Goal: Find specific page/section: Find specific page/section

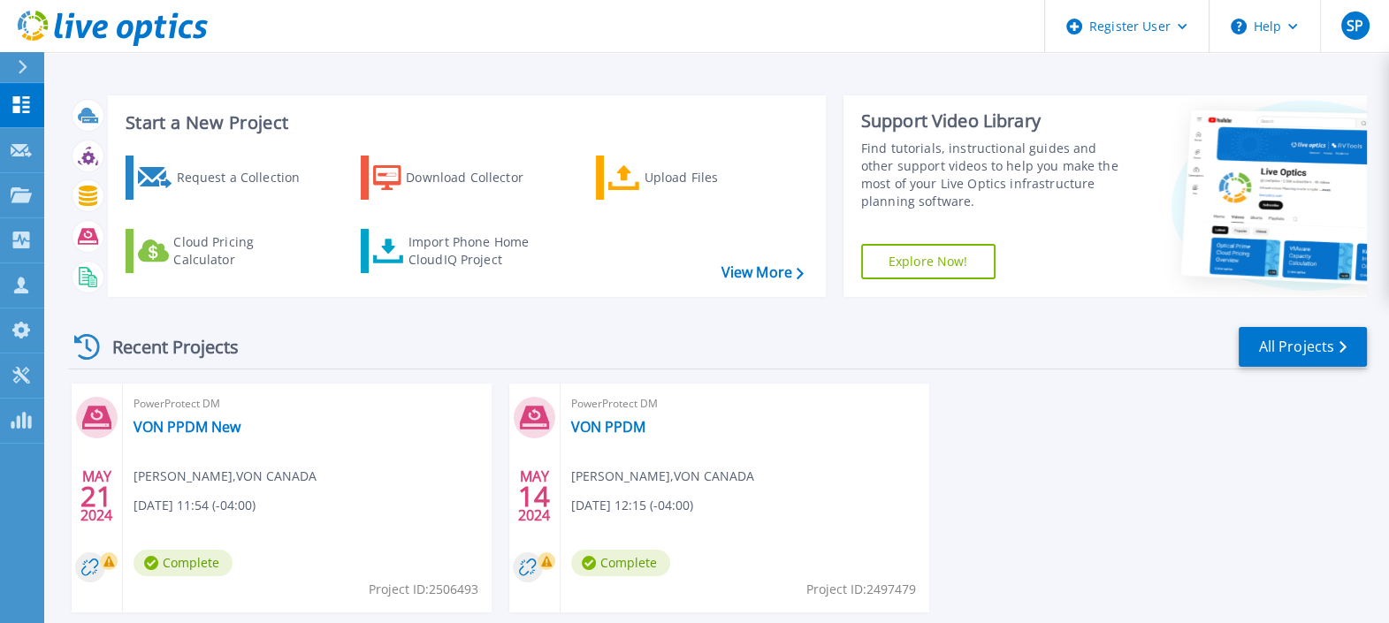
click at [11, 73] on button at bounding box center [22, 67] width 44 height 31
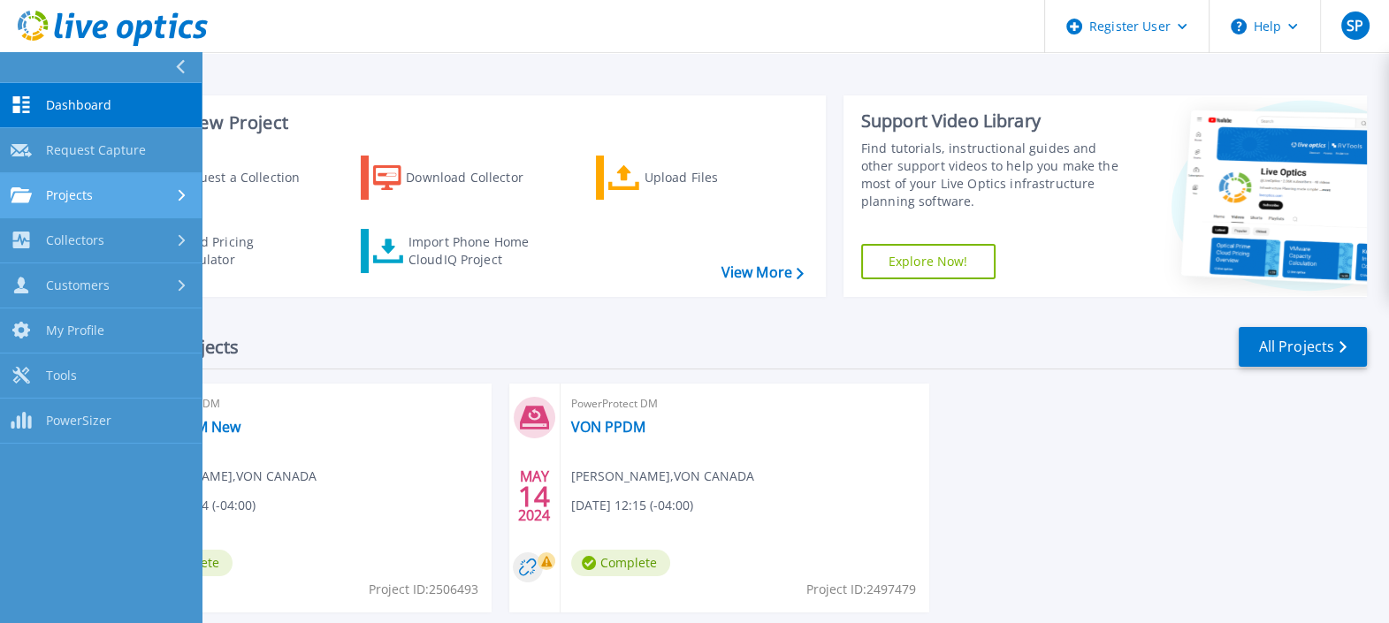
click at [71, 181] on link "Projects Projects" at bounding box center [101, 195] width 202 height 45
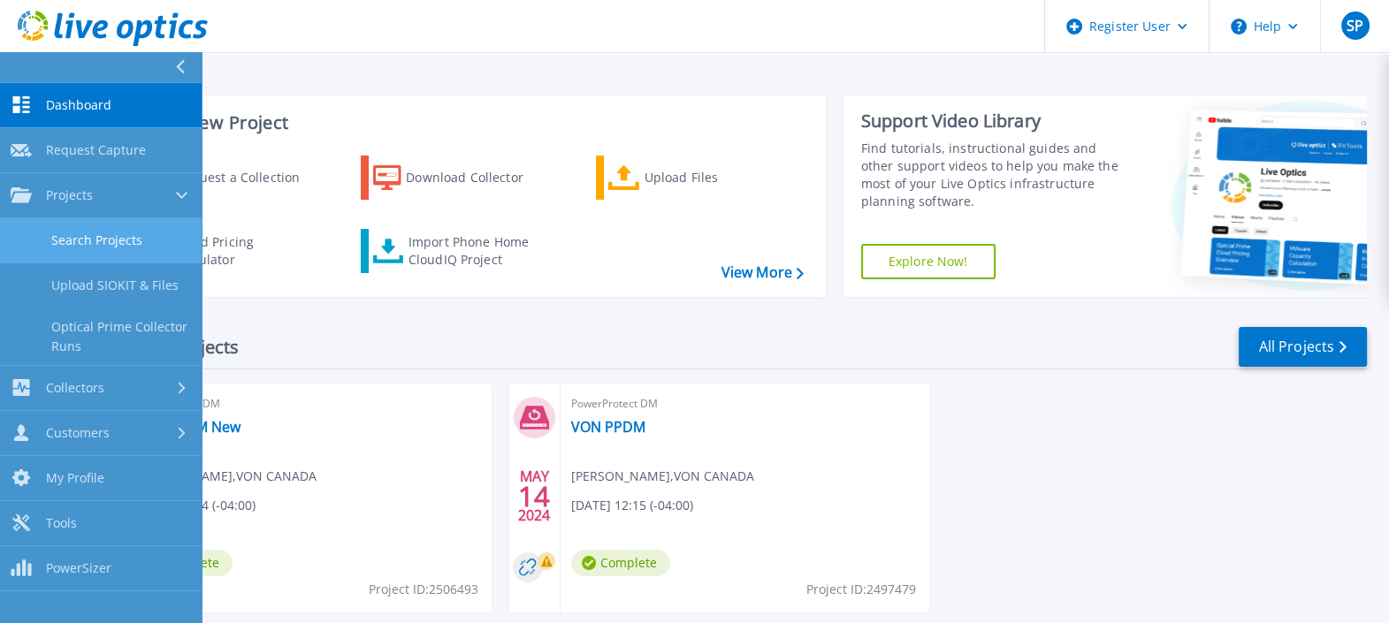
click at [80, 232] on link "Search Projects" at bounding box center [101, 240] width 202 height 45
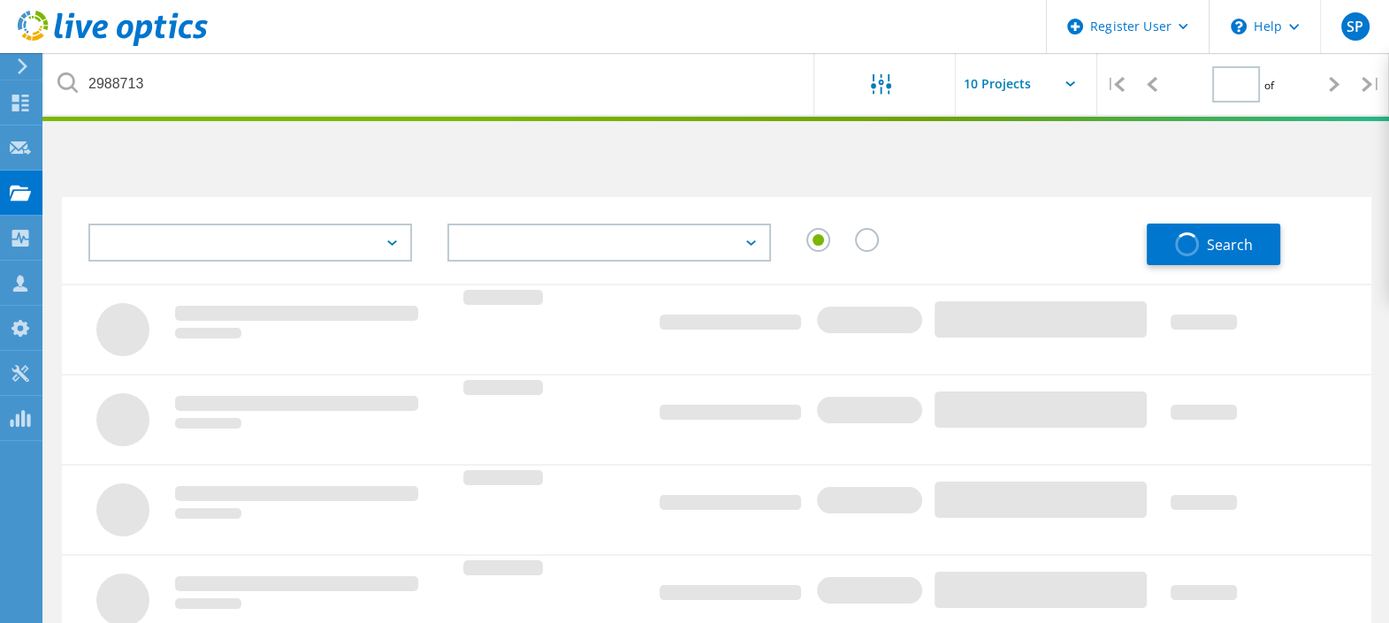
type input "1"
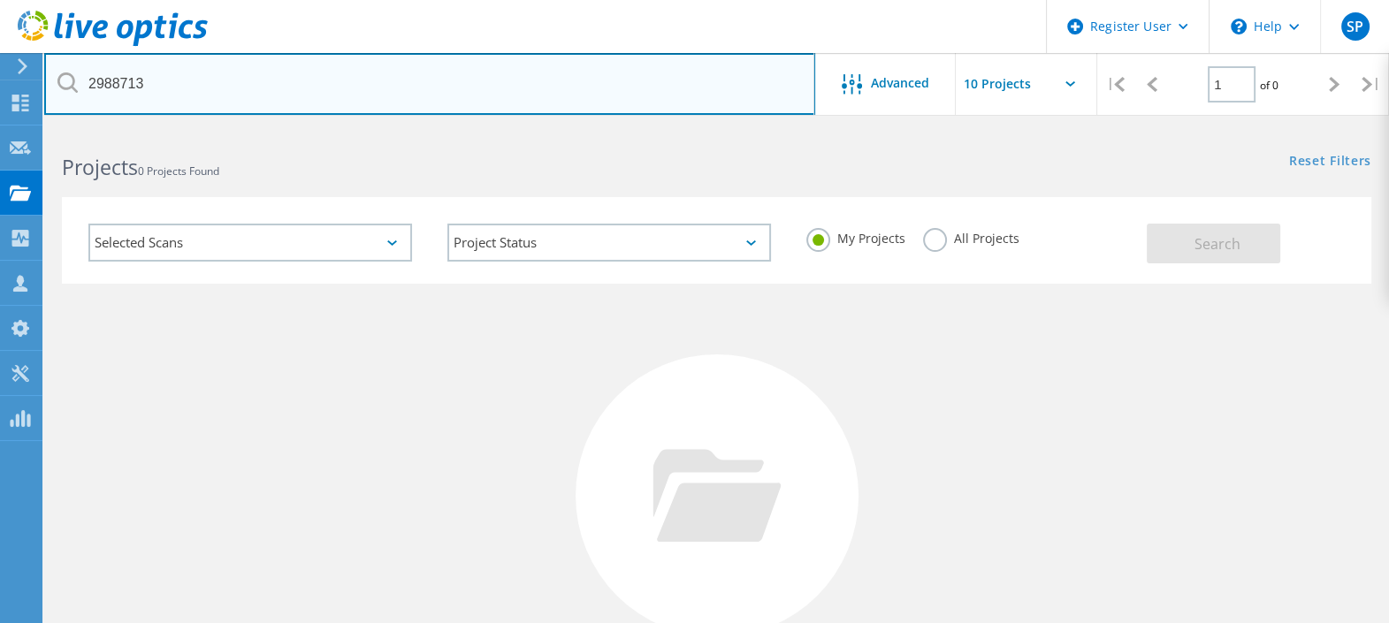
click at [340, 80] on input "2988713" at bounding box center [429, 84] width 771 height 62
type input "2"
paste input "2988713"
type input "2988713"
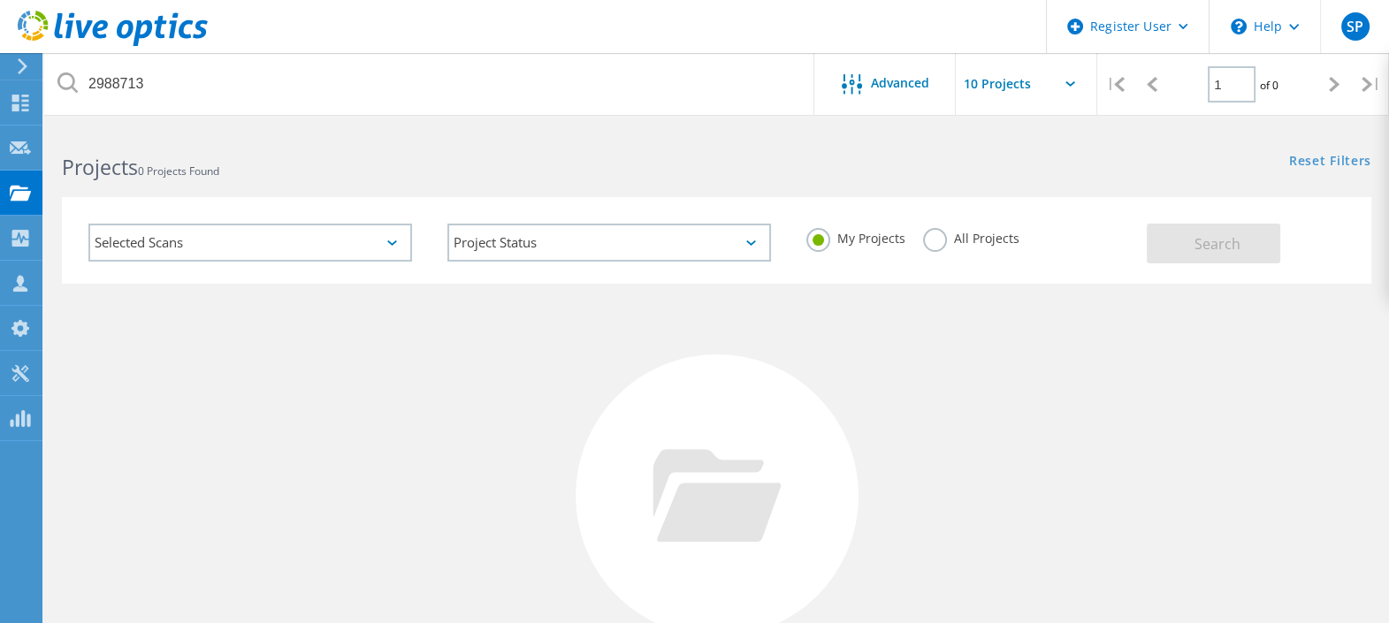
click at [937, 232] on label "All Projects" at bounding box center [971, 236] width 96 height 17
click at [0, 0] on input "All Projects" at bounding box center [0, 0] width 0 height 0
click at [1180, 239] on button "Search" at bounding box center [1212, 244] width 133 height 40
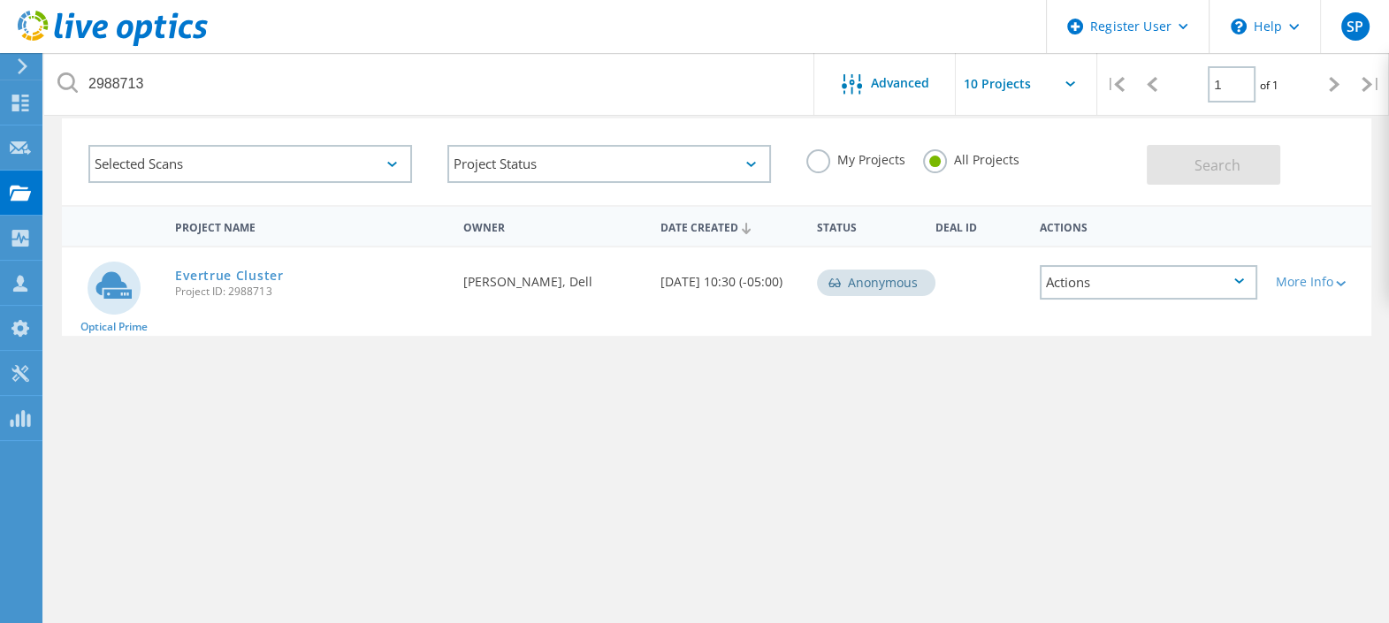
scroll to position [77, 0]
drag, startPoint x: 173, startPoint y: 284, endPoint x: 217, endPoint y: 263, distance: 48.2
click at [217, 263] on div "Evertrue Cluster Project ID: 2988713" at bounding box center [310, 282] width 288 height 67
click at [223, 275] on link "Evertrue Cluster" at bounding box center [229, 277] width 108 height 12
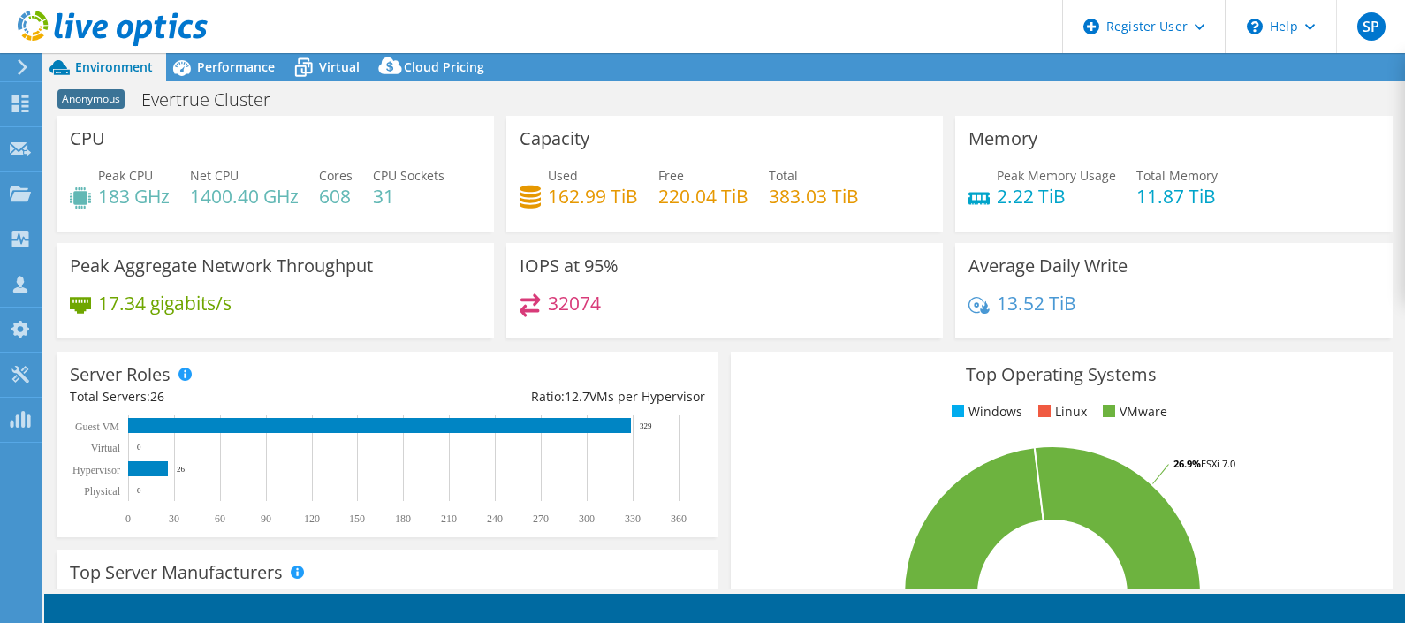
select select "USD"
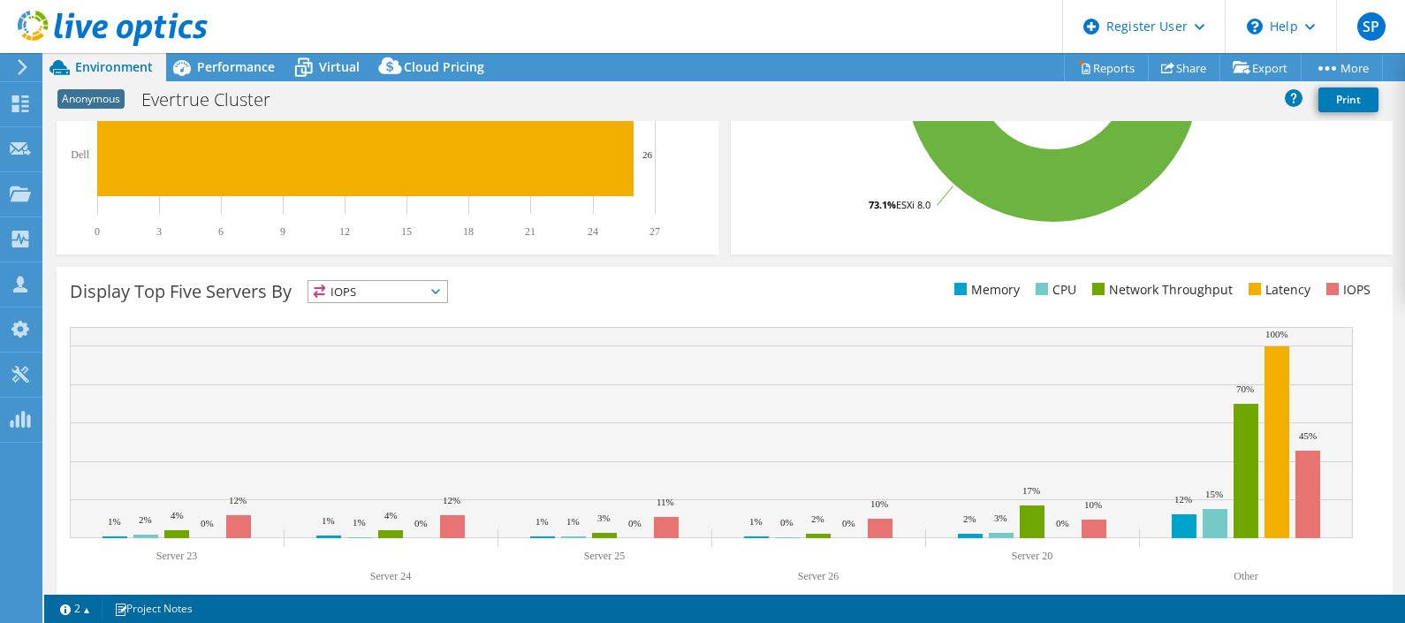
scroll to position [556, 0]
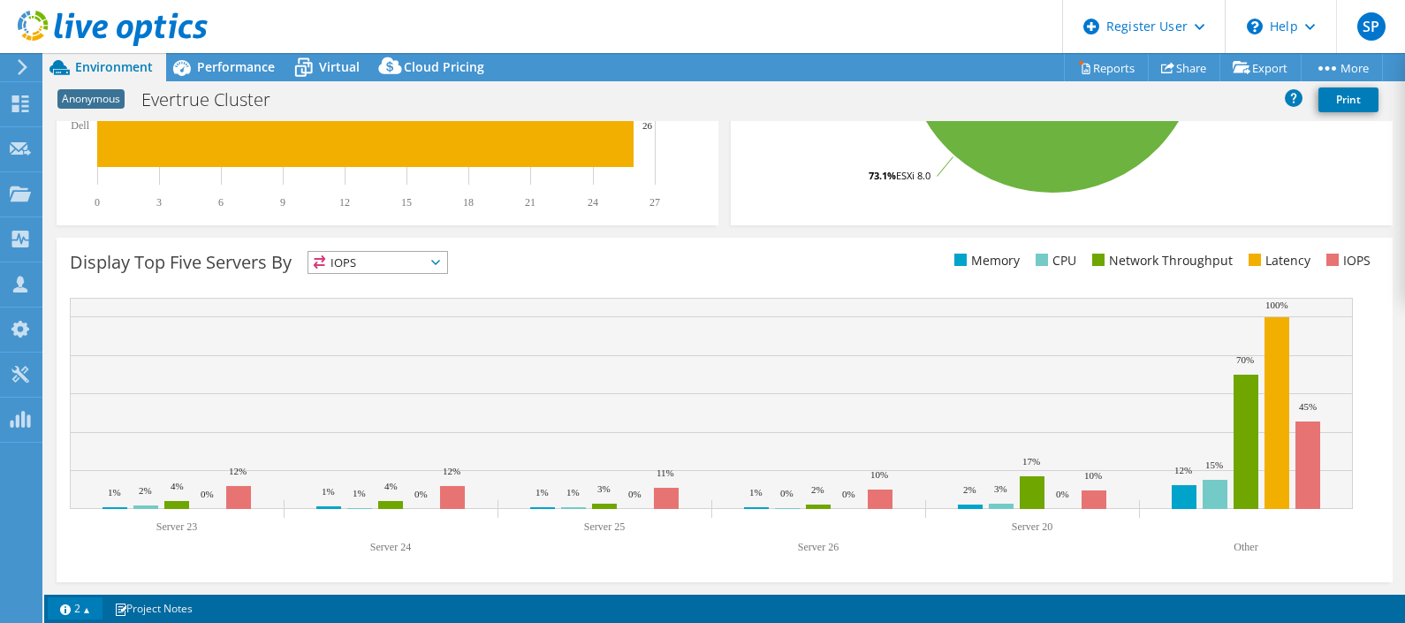
click at [83, 601] on link "2" at bounding box center [75, 609] width 55 height 22
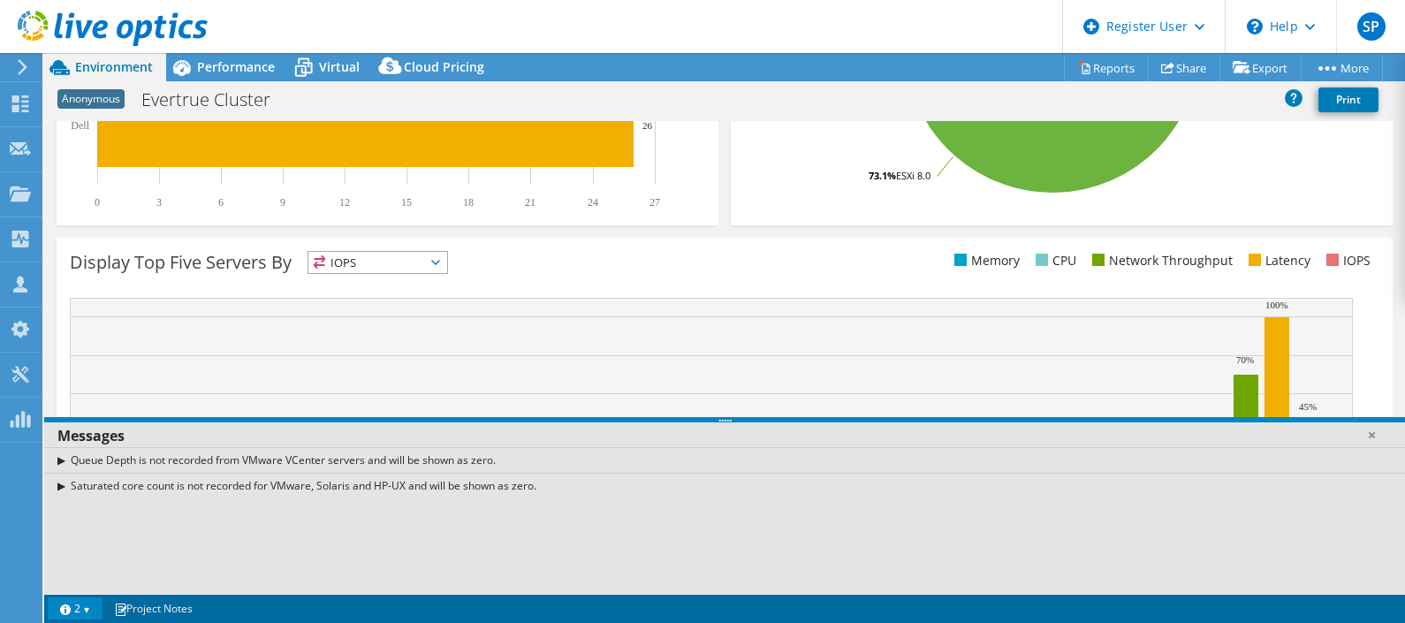
click at [83, 601] on link "2" at bounding box center [75, 609] width 55 height 22
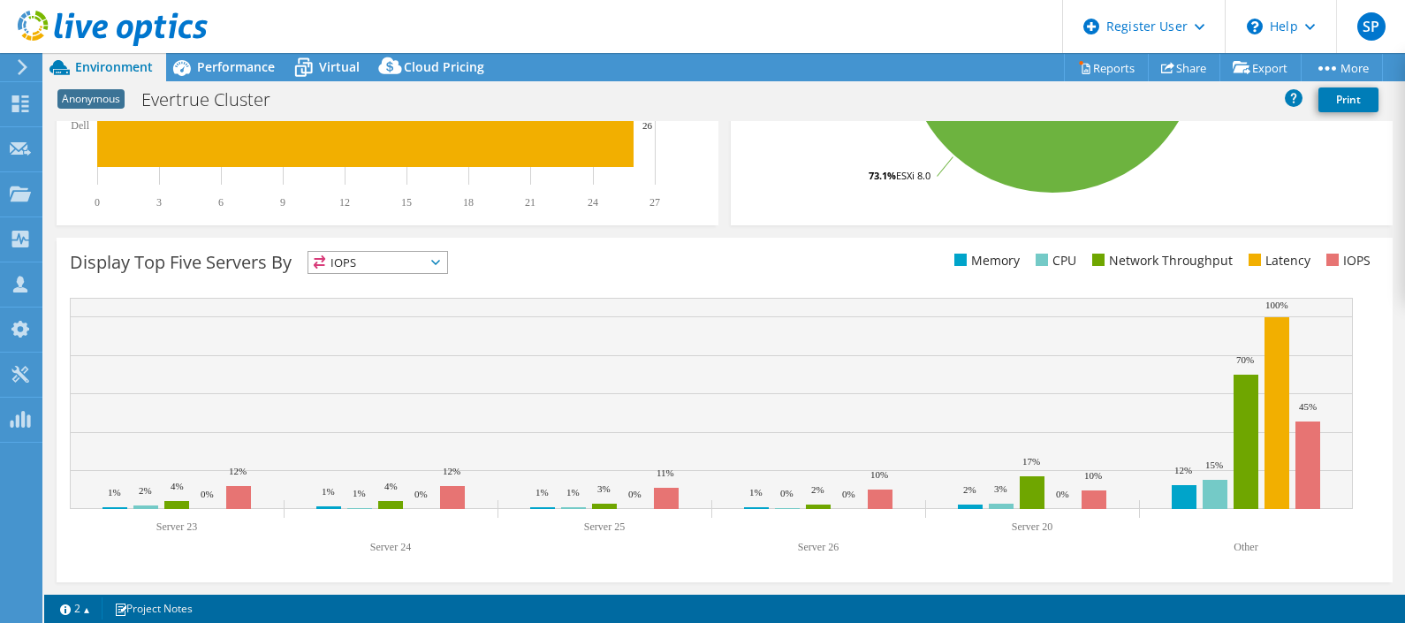
scroll to position [406, 0]
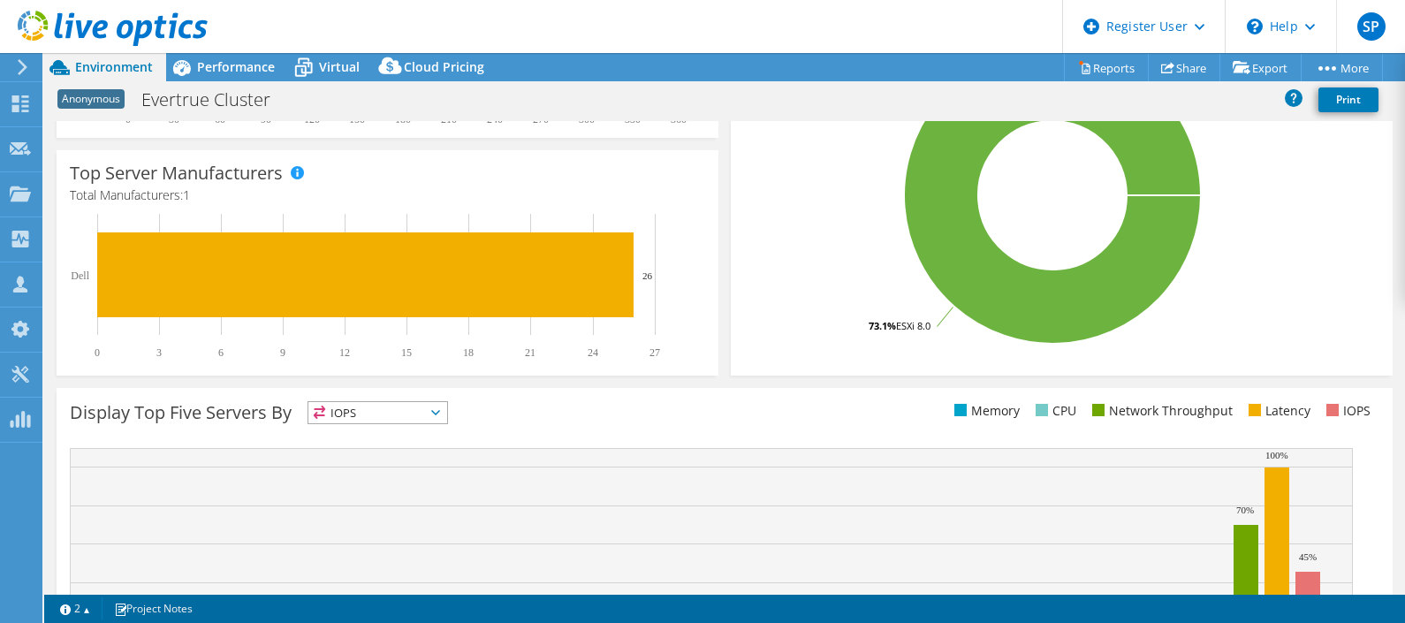
click at [367, 145] on div "Top Server Manufacturers Manufacturers are shown for physical servers and hyper…" at bounding box center [387, 263] width 674 height 238
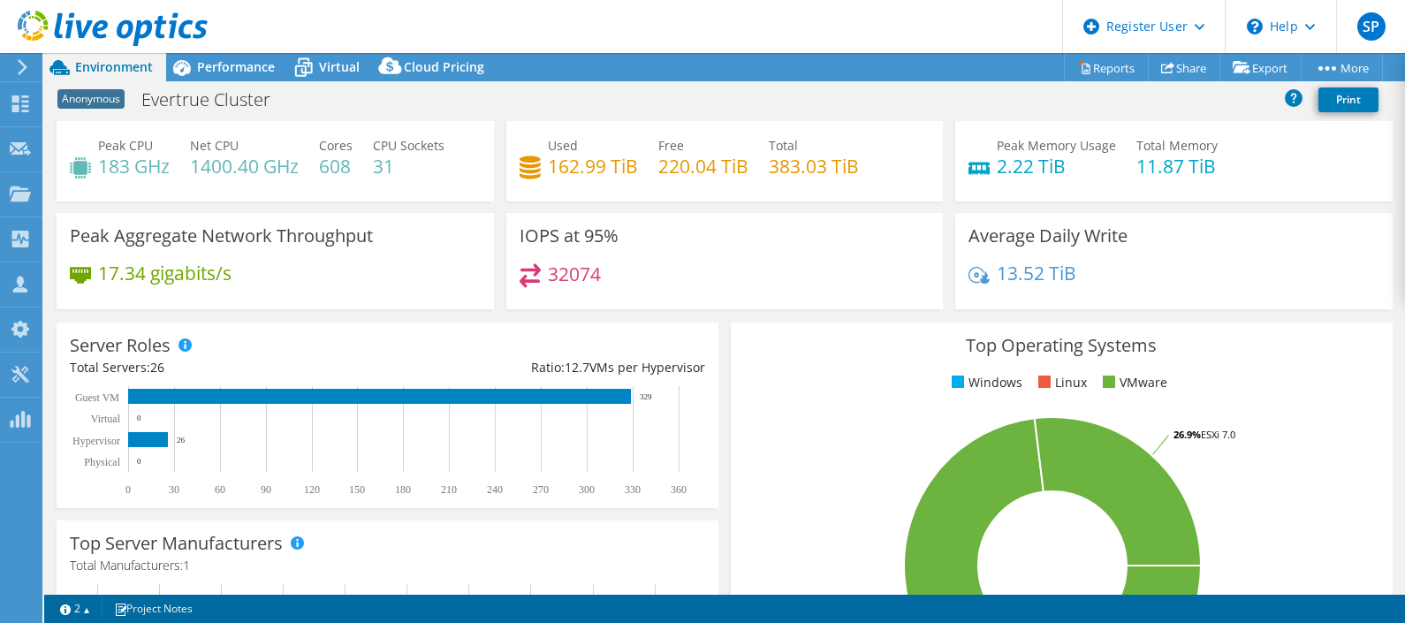
scroll to position [0, 0]
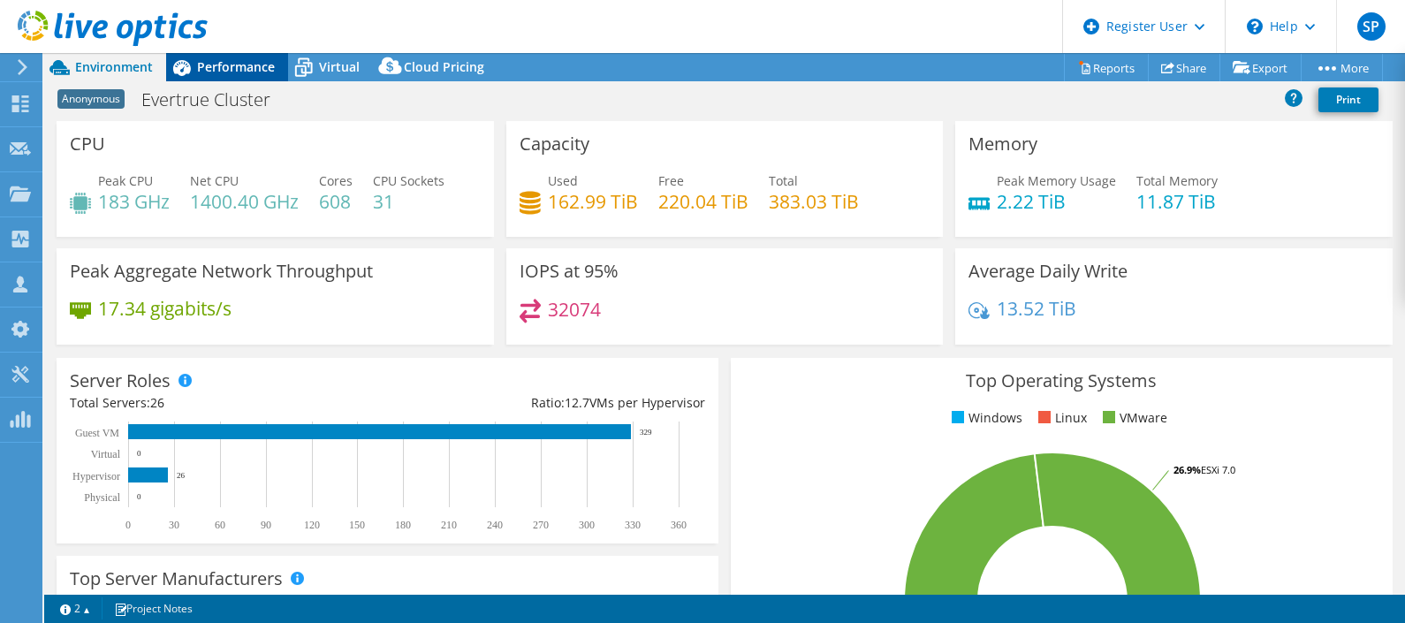
click at [210, 62] on span "Performance" at bounding box center [236, 66] width 78 height 17
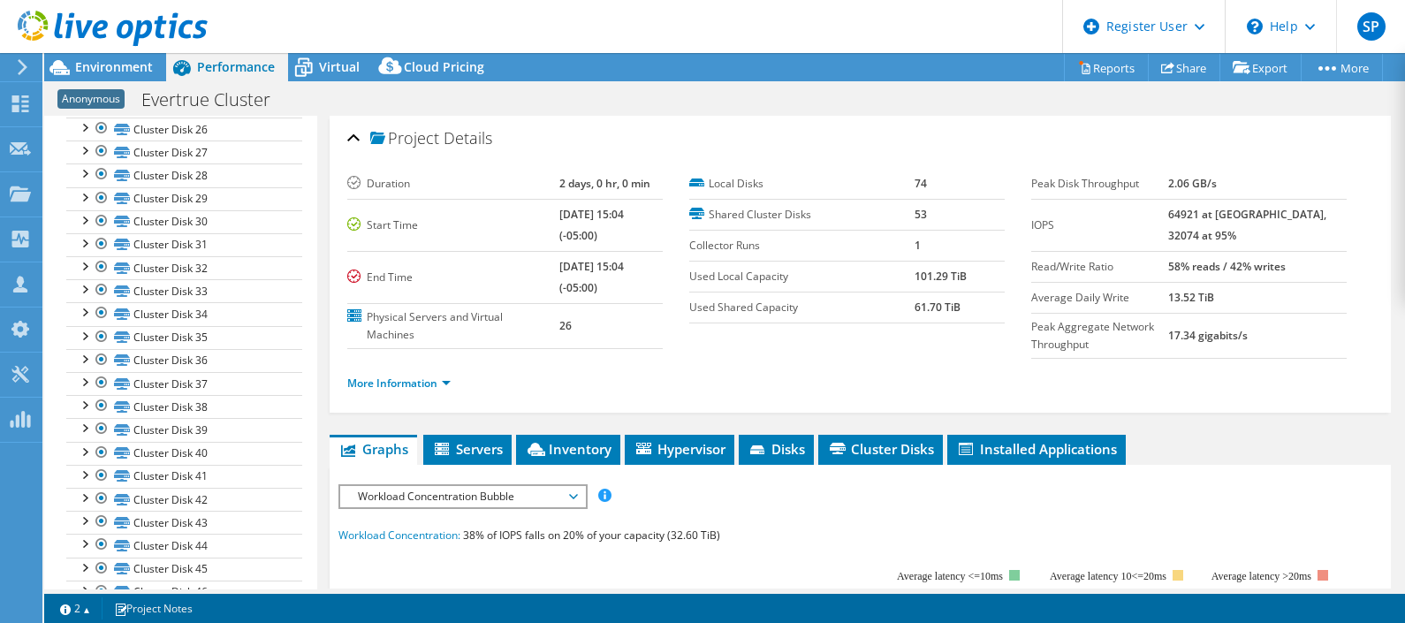
scroll to position [1347, 0]
click at [420, 374] on li "More Information" at bounding box center [404, 383] width 114 height 19
click at [421, 376] on link "More Information" at bounding box center [398, 383] width 103 height 15
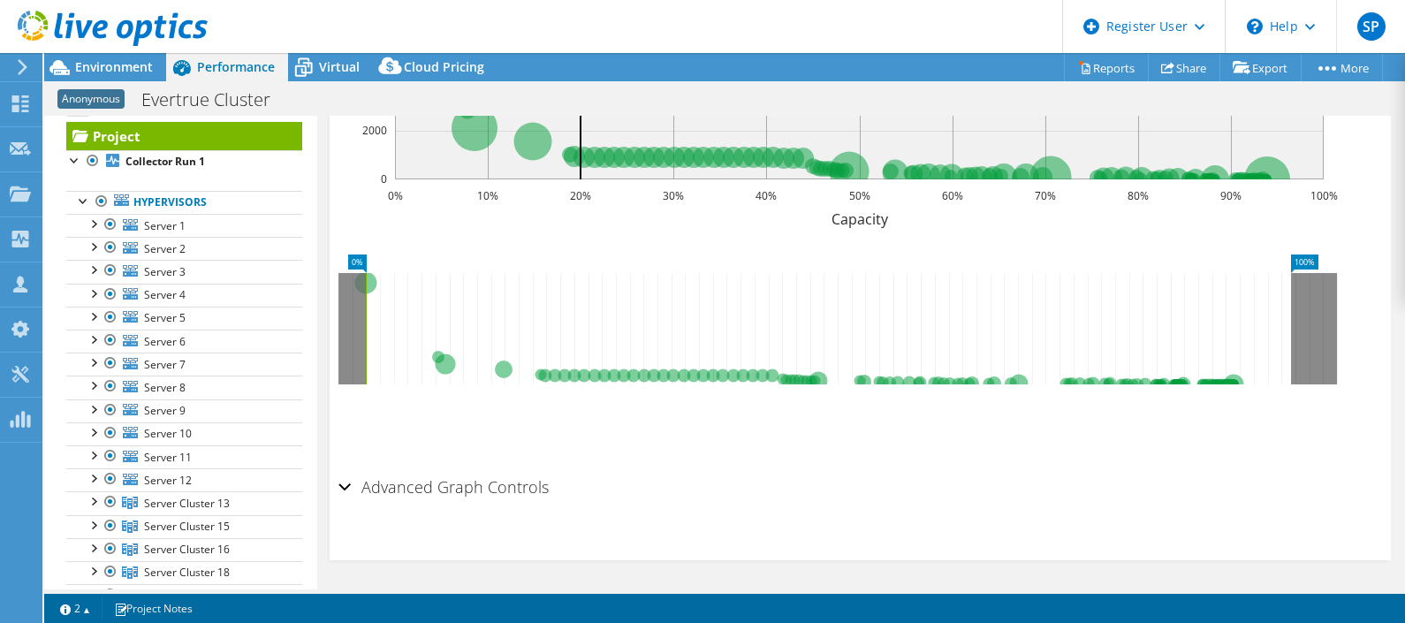
scroll to position [0, 0]
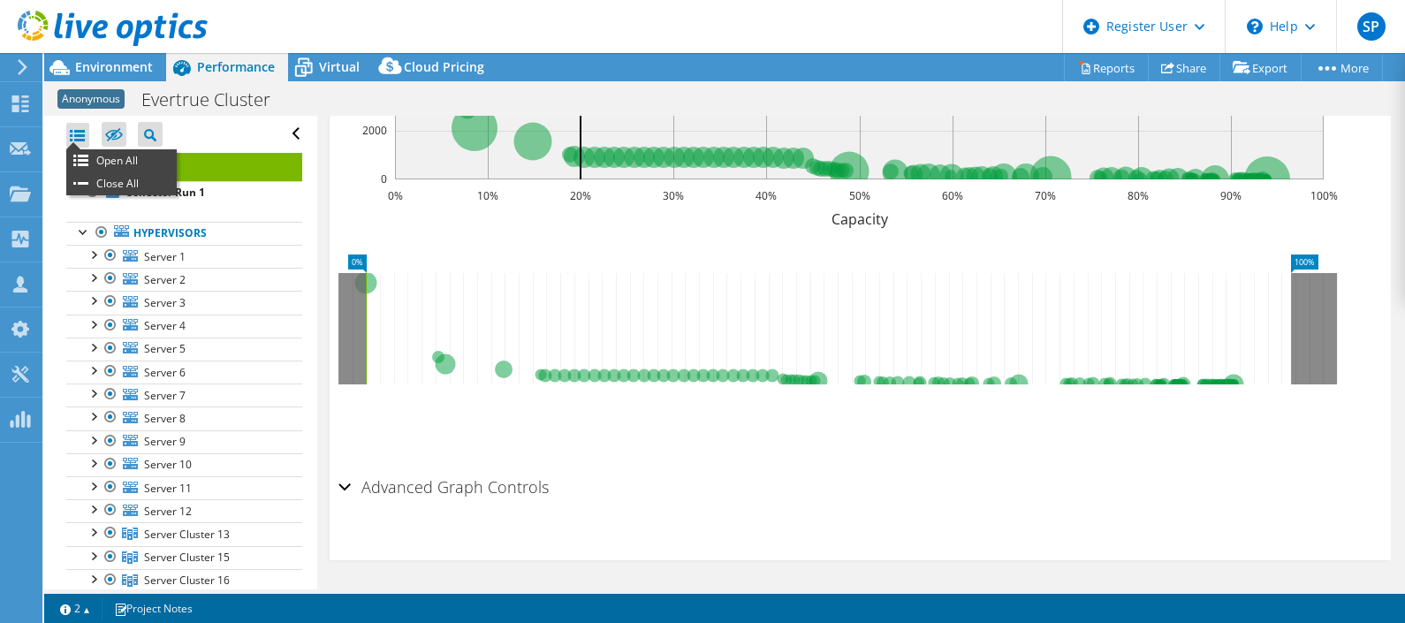
click at [87, 134] on div at bounding box center [77, 135] width 23 height 25
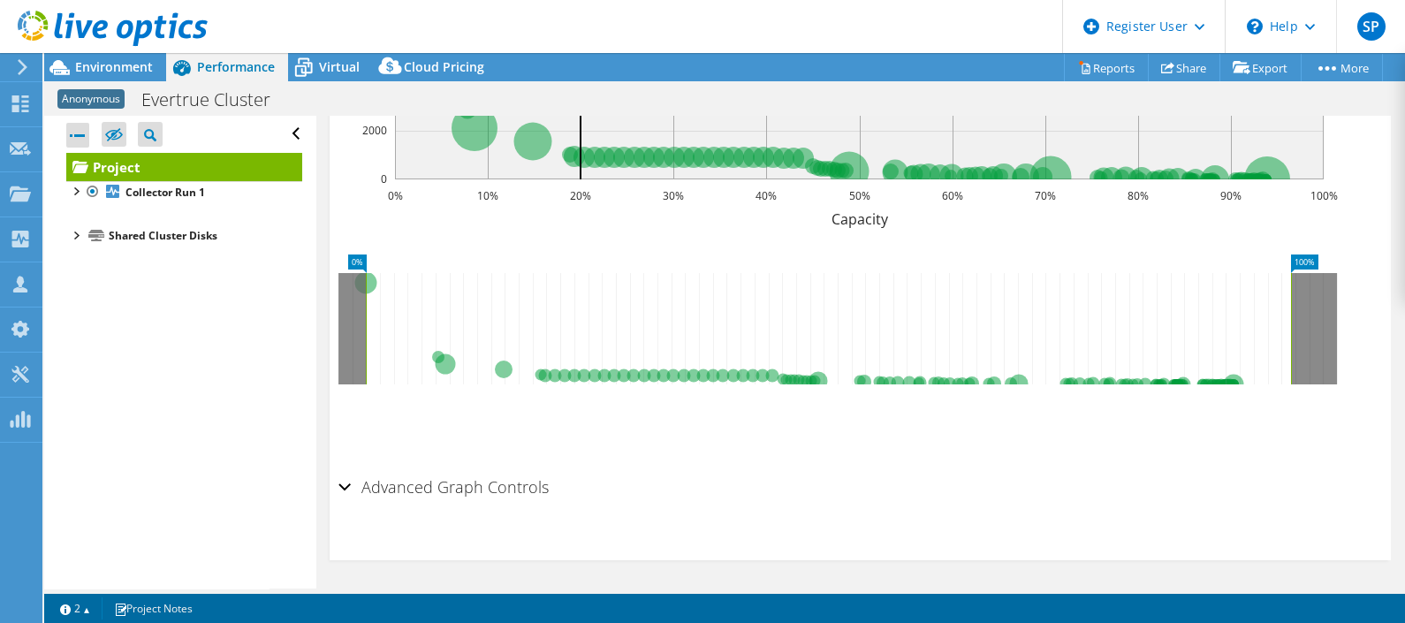
click at [87, 134] on div at bounding box center [77, 135] width 23 height 25
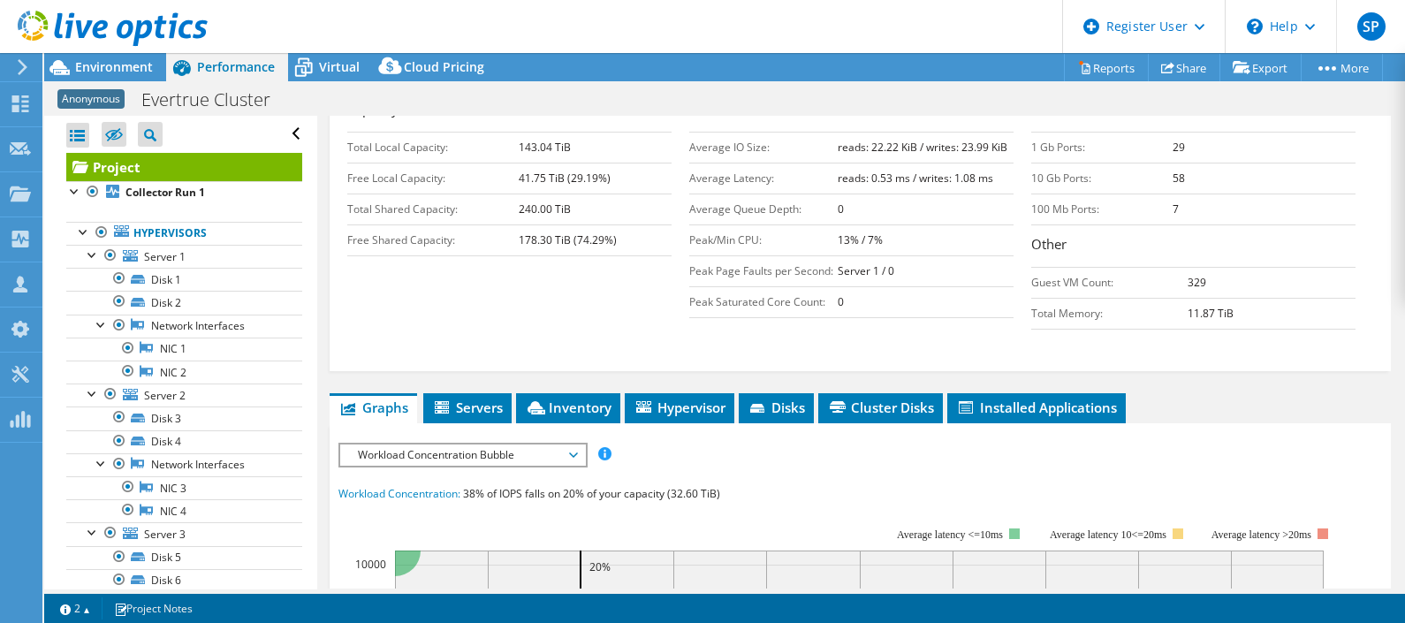
scroll to position [296, 0]
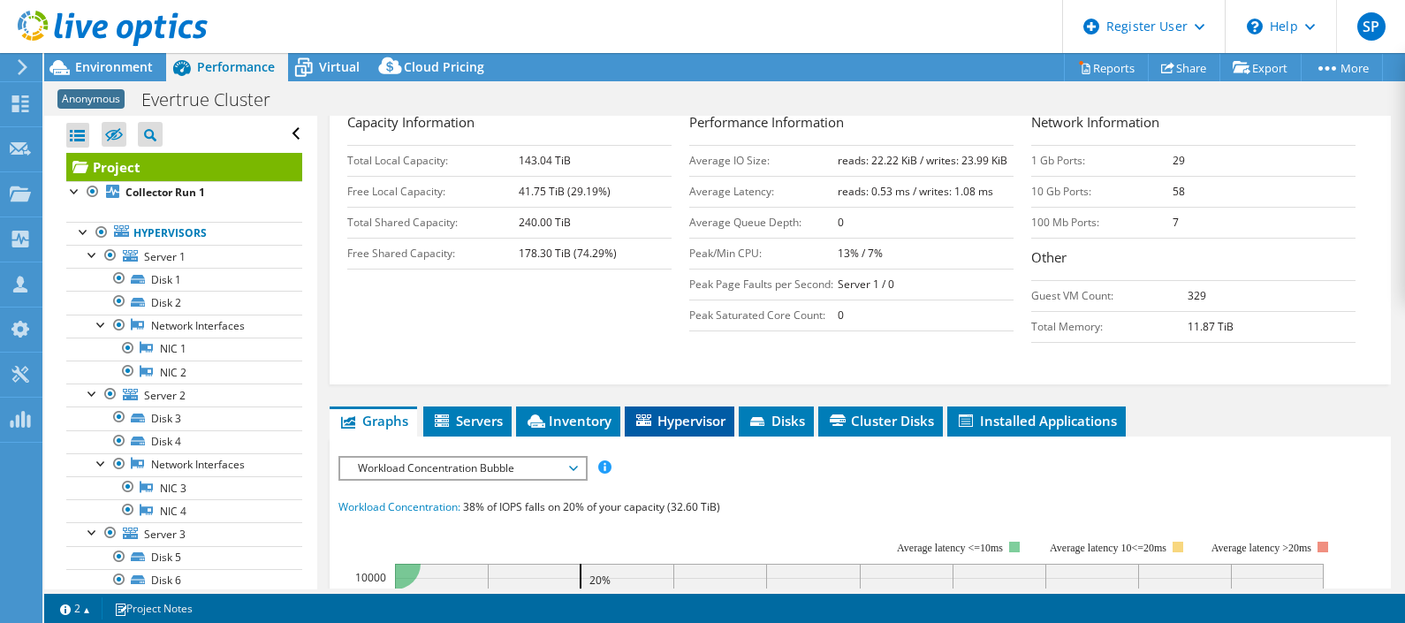
click at [681, 421] on span "Hypervisor" at bounding box center [680, 421] width 92 height 18
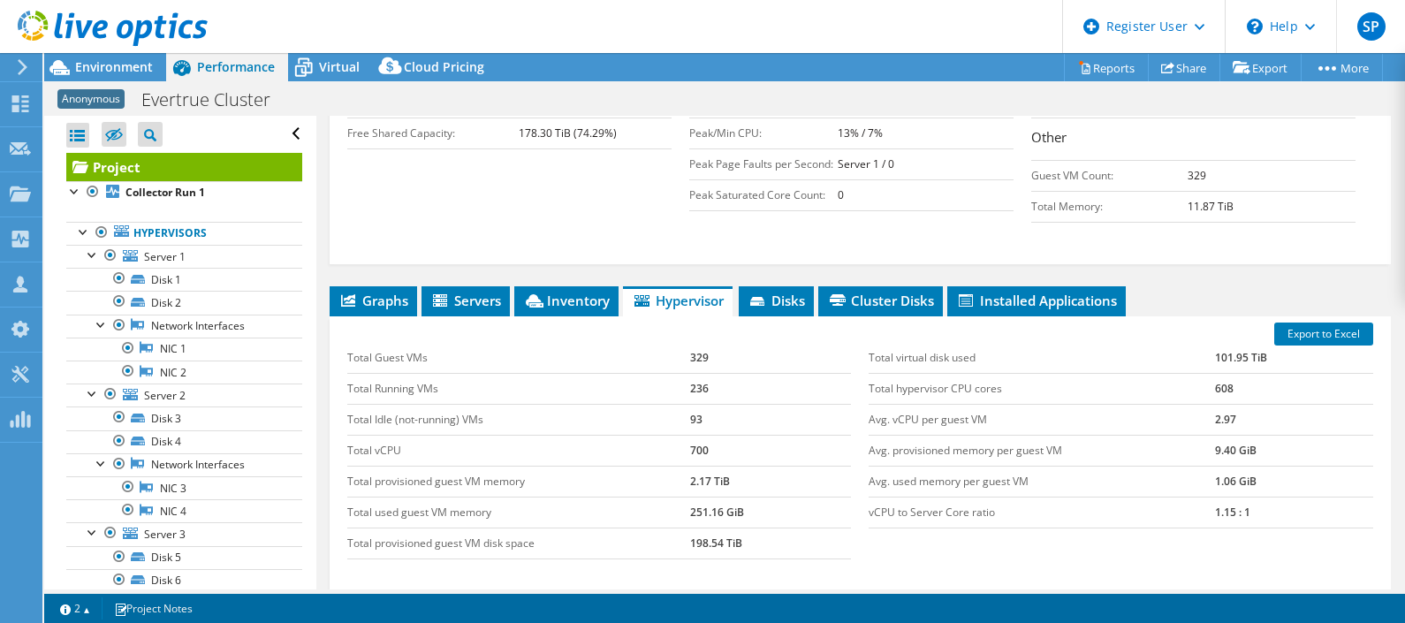
scroll to position [413, 0]
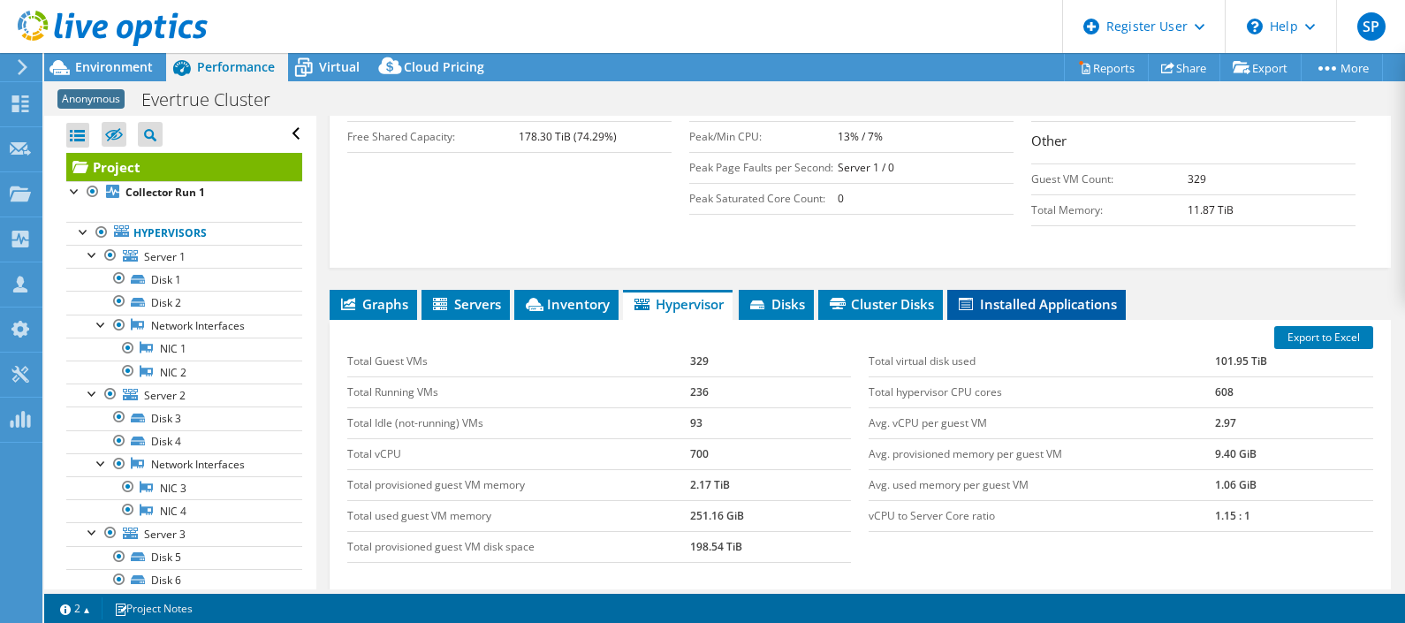
click at [1088, 301] on span "Installed Applications" at bounding box center [1036, 304] width 161 height 18
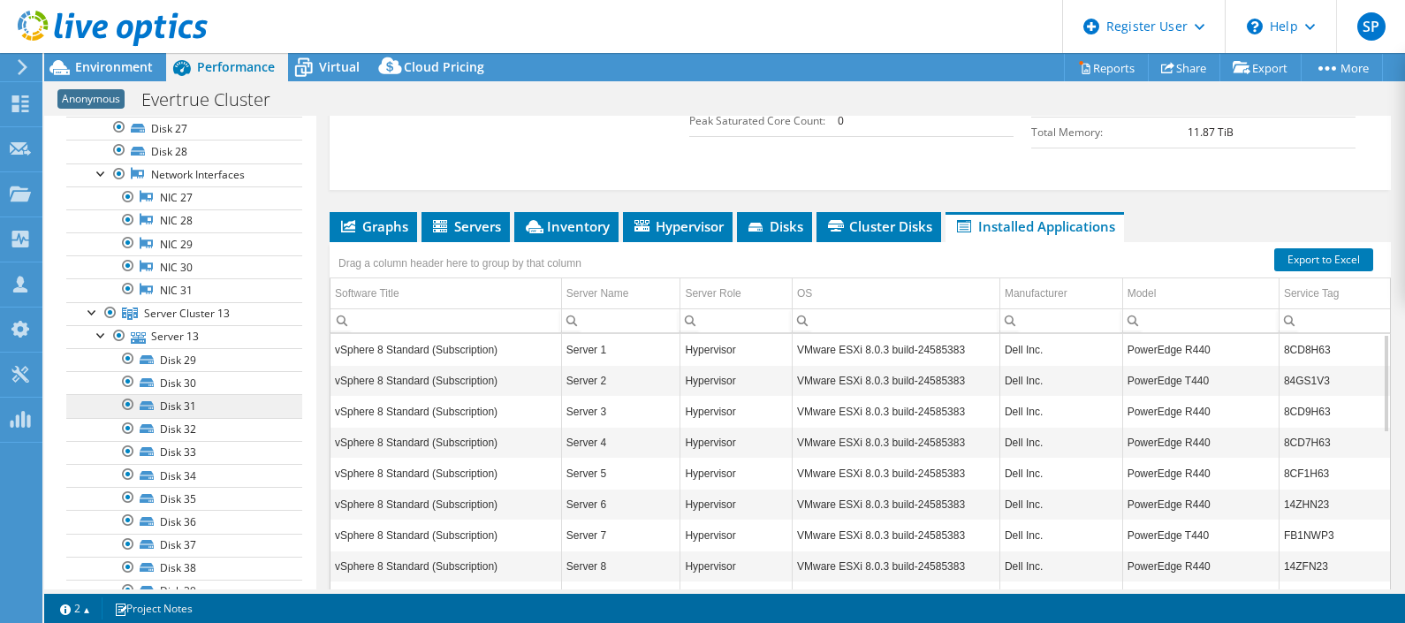
scroll to position [1865, 0]
click at [478, 230] on span "Servers" at bounding box center [465, 226] width 71 height 18
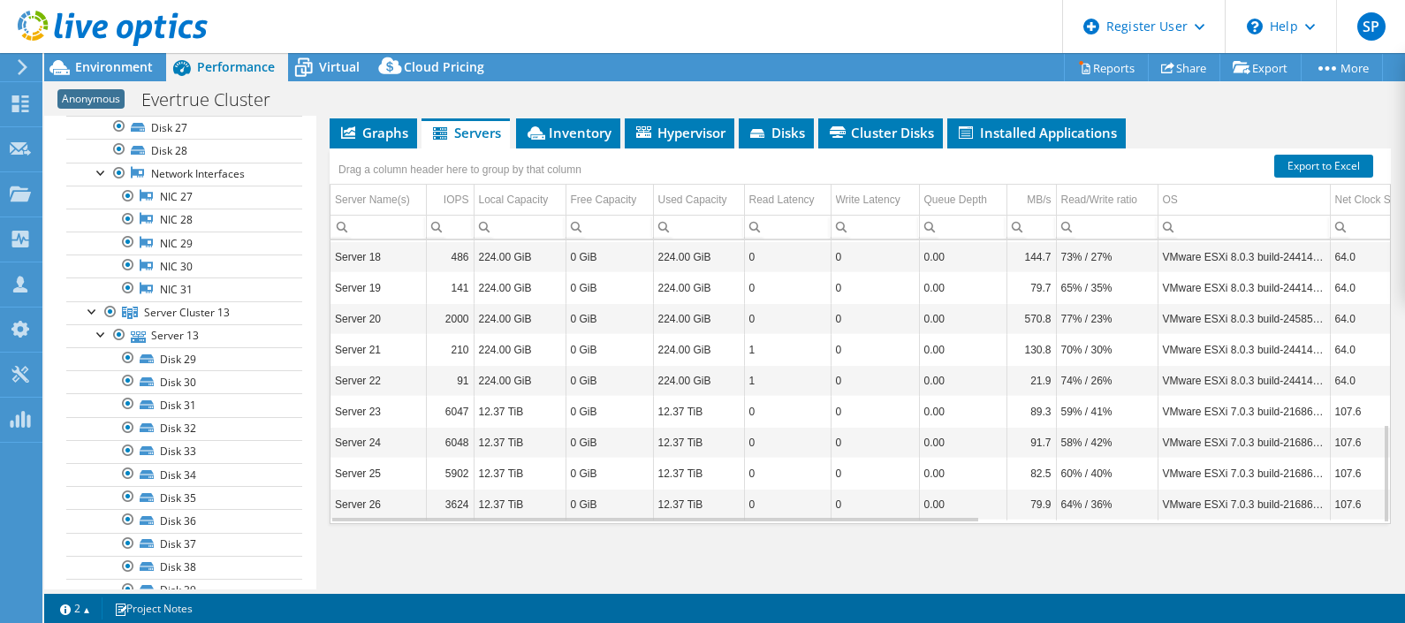
scroll to position [524, 0]
click at [583, 137] on span "Inventory" at bounding box center [568, 133] width 87 height 18
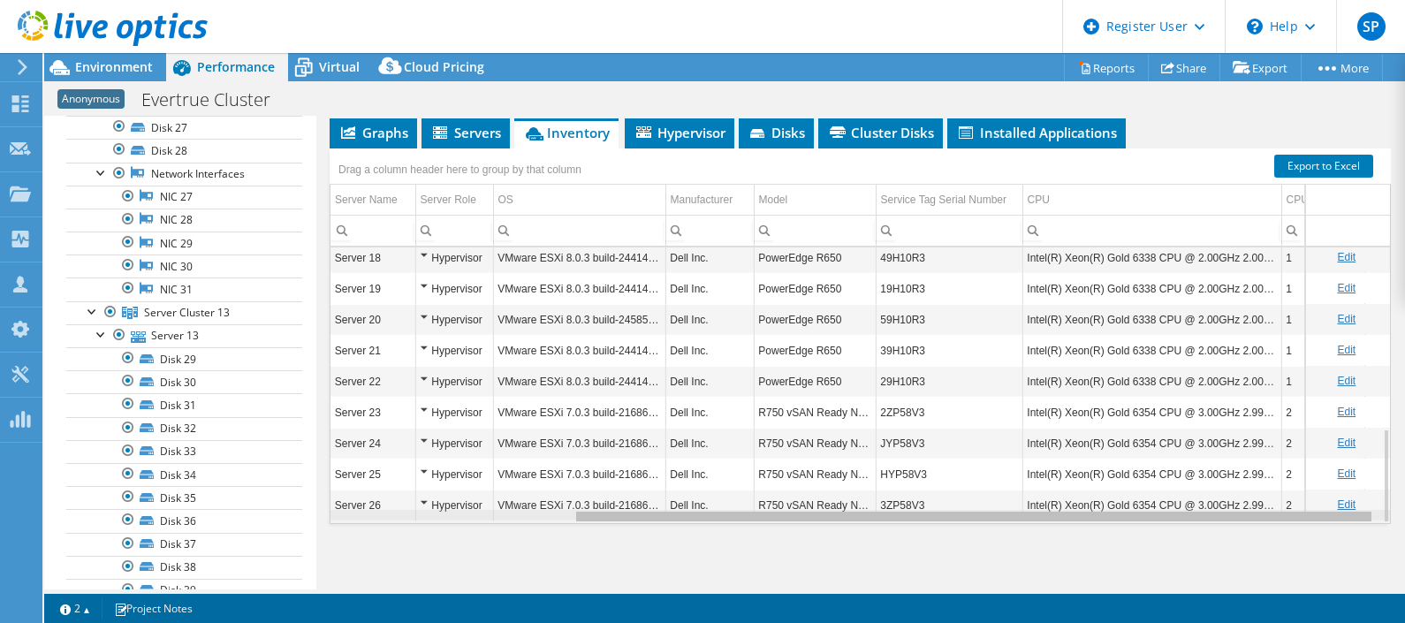
scroll to position [0, 318]
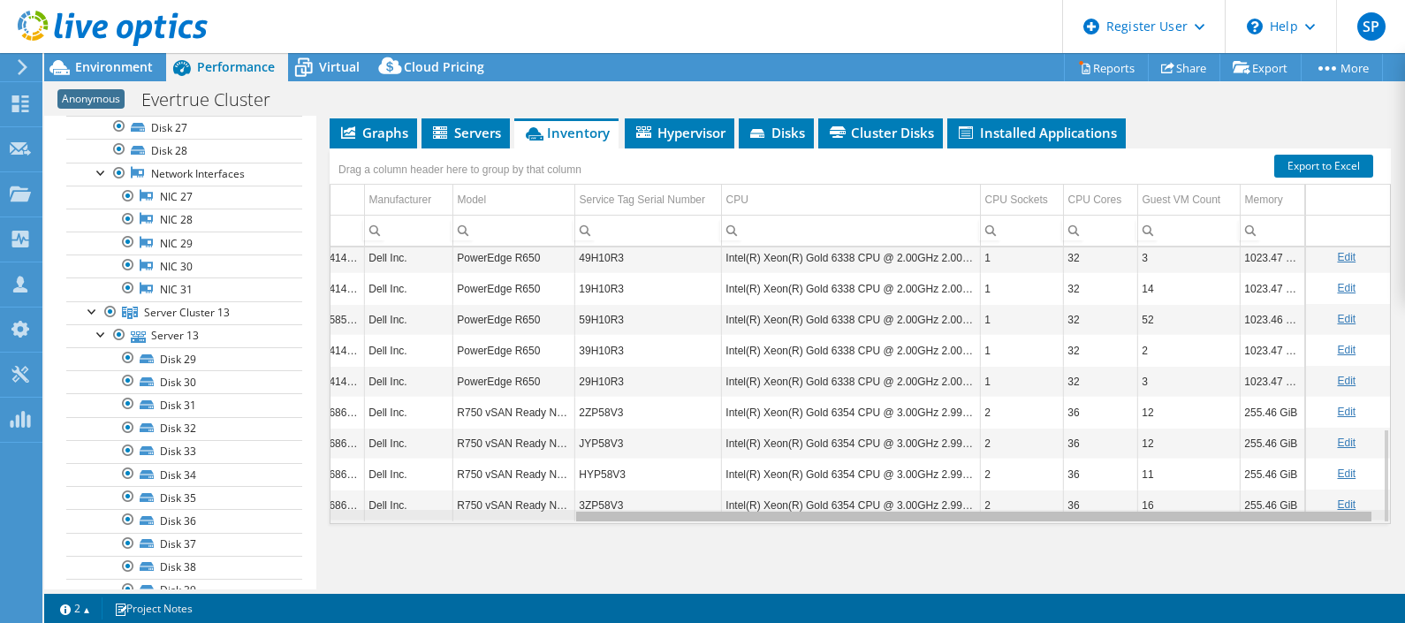
drag, startPoint x: 555, startPoint y: 516, endPoint x: 829, endPoint y: 545, distance: 275.5
click at [829, 545] on body "SP Dell User Sneha Pandey Sneha.Pandey1@dell.com Dell My Profile Log Out \n Hel…" at bounding box center [702, 311] width 1405 height 623
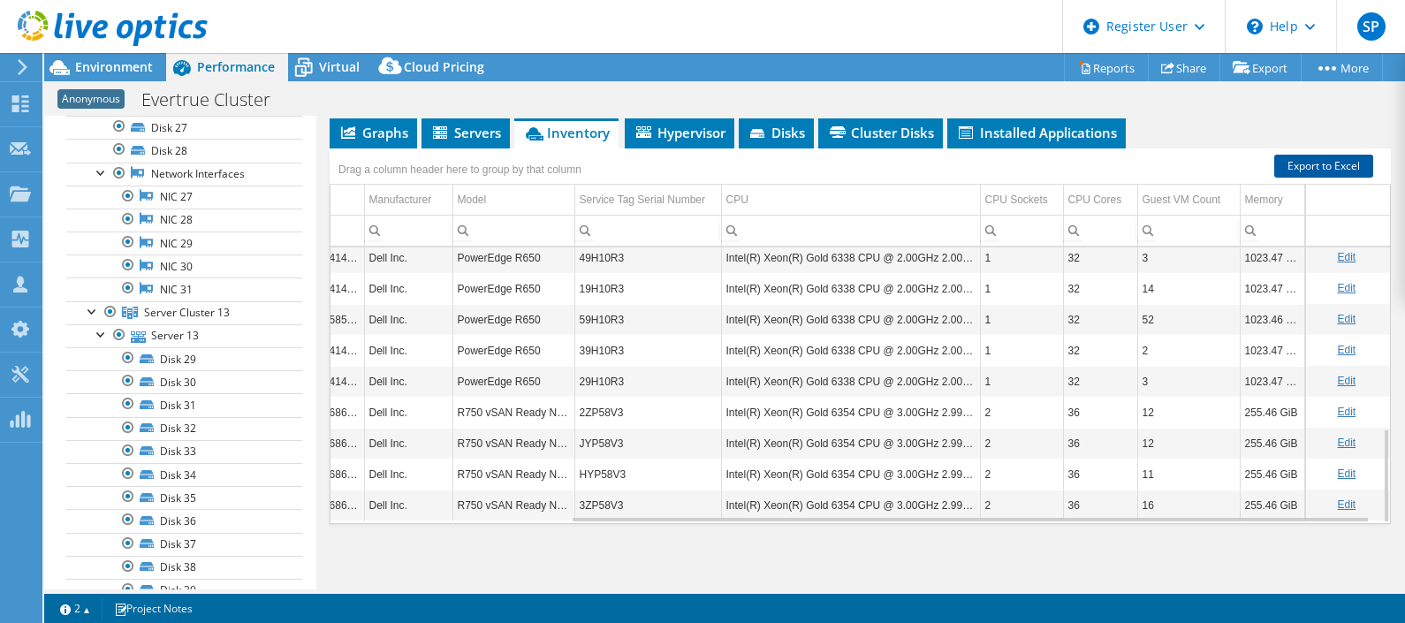
click at [1317, 157] on link "Export to Excel" at bounding box center [1324, 166] width 99 height 23
